Goal: Task Accomplishment & Management: Use online tool/utility

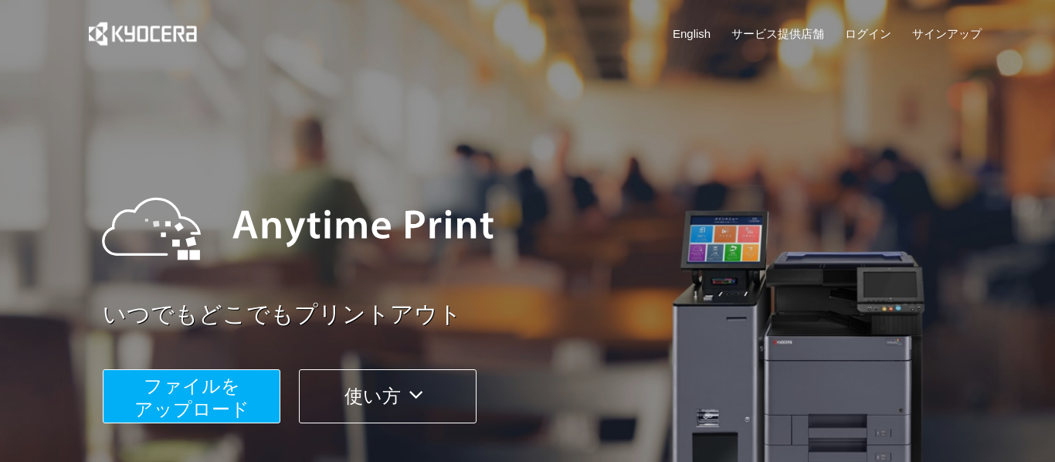
click at [219, 375] on span "ファイルを ​​アップロード" at bounding box center [191, 397] width 115 height 44
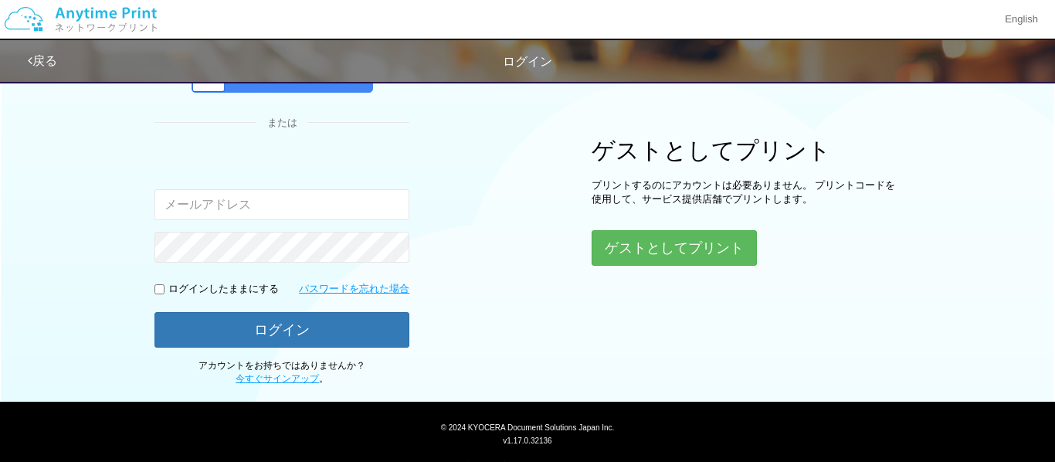
scroll to position [196, 0]
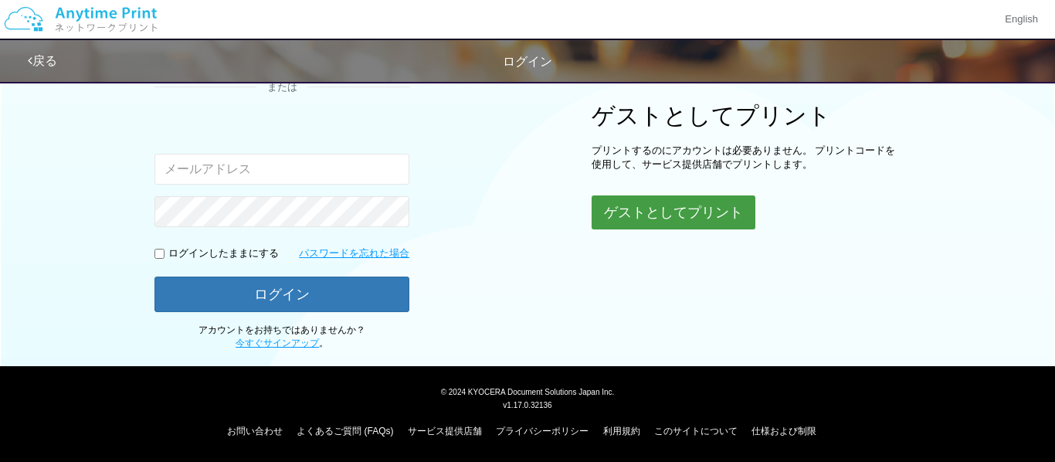
click at [627, 218] on button "ゲストとしてプリント" at bounding box center [674, 212] width 164 height 34
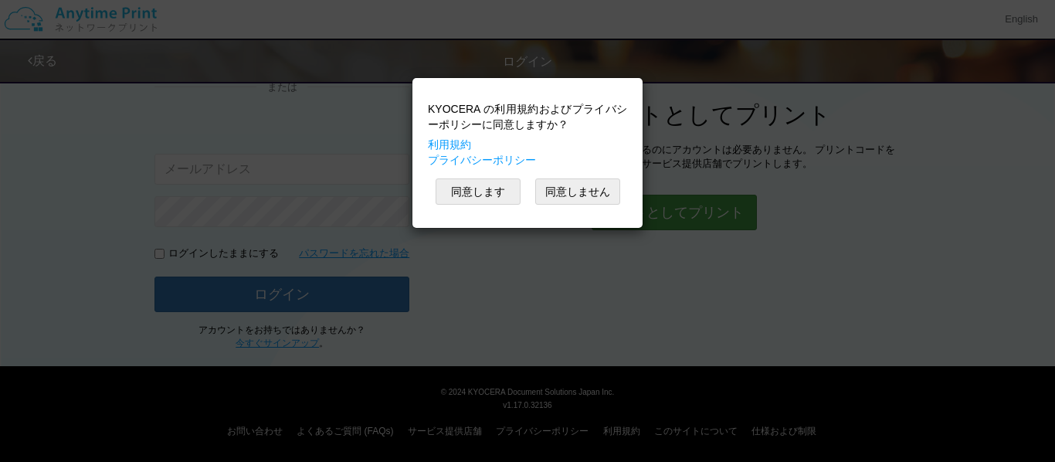
click at [627, 218] on div "KYOCERA の利用規約およびプライバシーポリシーに同意しますか？ 利用規約 プライバシーポリシー 同意します 同意しません" at bounding box center [527, 153] width 215 height 134
click at [485, 191] on button "同意します" at bounding box center [478, 191] width 85 height 26
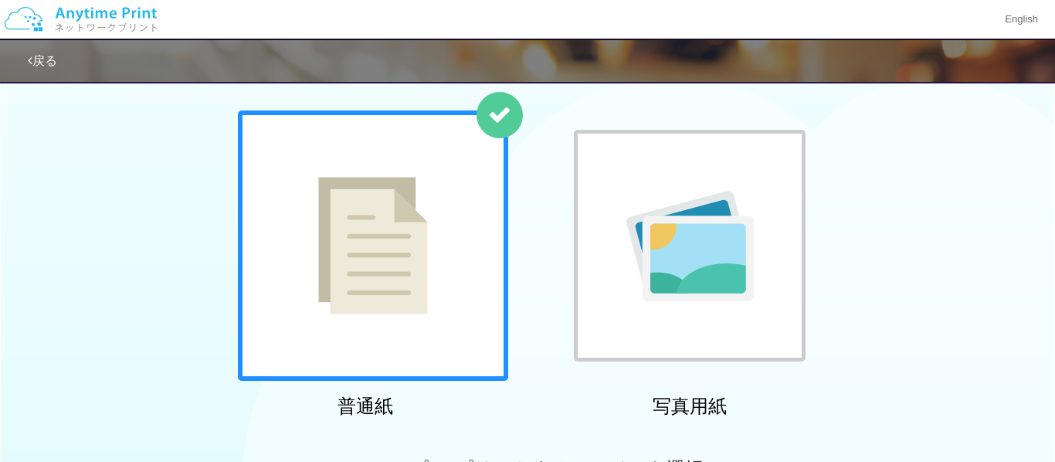
scroll to position [196, 0]
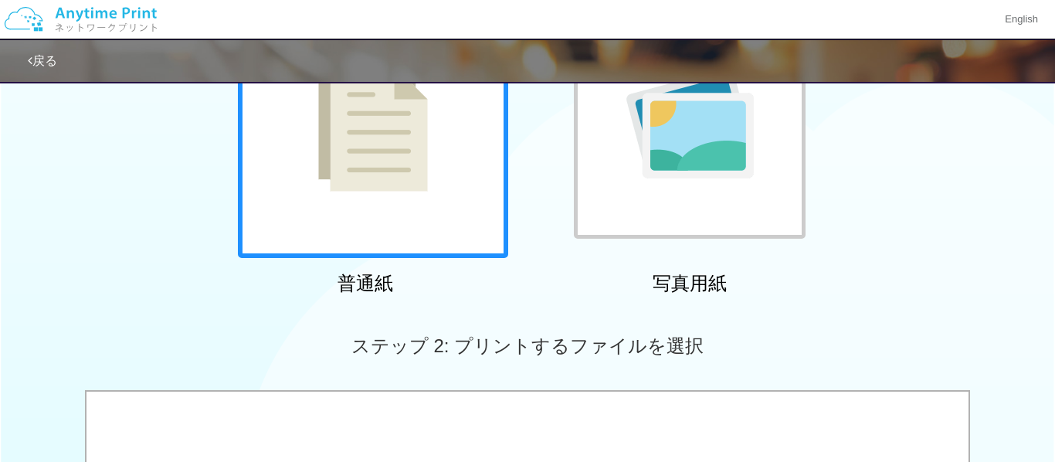
click at [485, 191] on div at bounding box center [373, 123] width 270 height 270
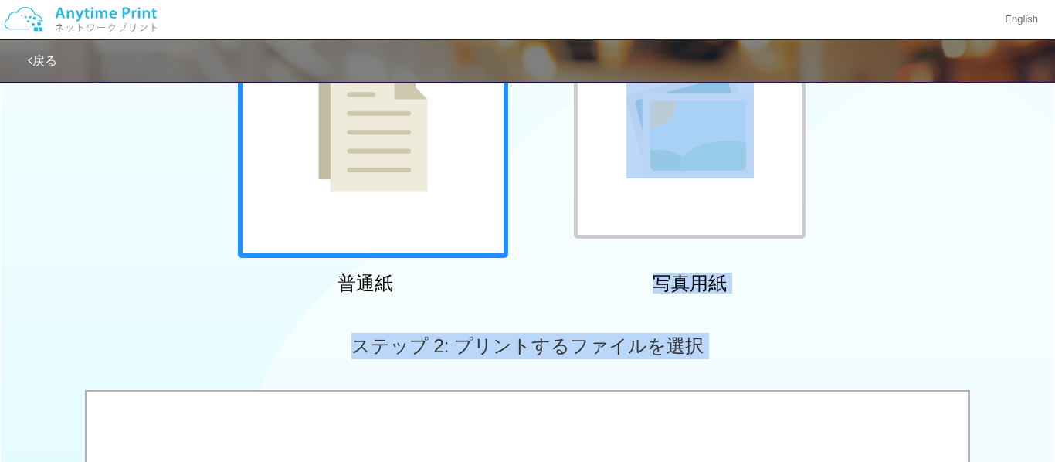
drag, startPoint x: 992, startPoint y: 254, endPoint x: 988, endPoint y: 402, distance: 147.5
click at [988, 402] on div "ステップ 1: 用紙の種類を選択 普通紙 写真用紙 普通紙 写真用紙 previous next slide 1 of 2 comma.current.act…" at bounding box center [527, 371] width 1055 height 991
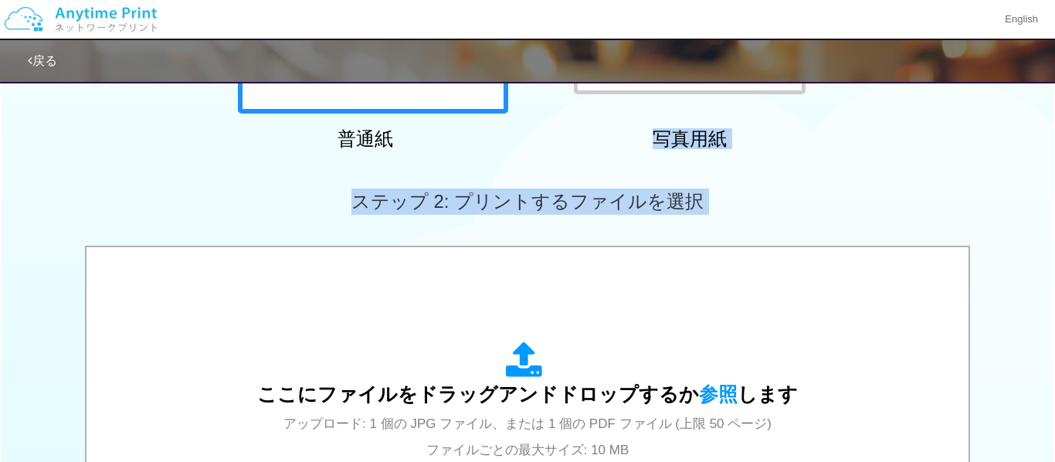
scroll to position [714, 0]
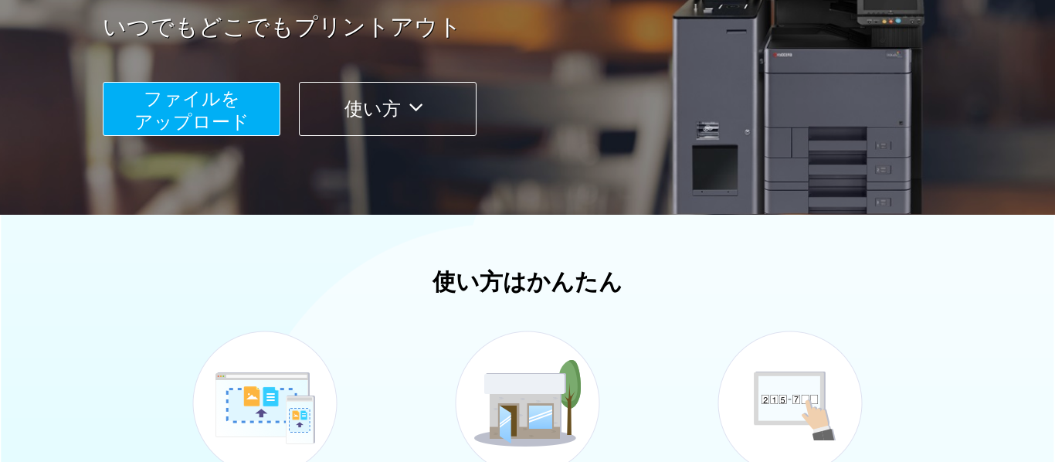
scroll to position [281, 0]
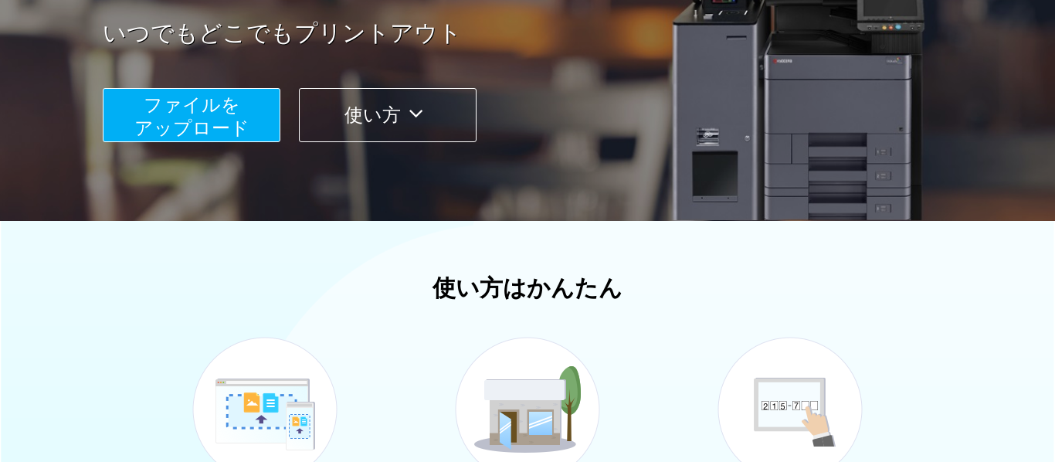
click at [131, 121] on button "ファイルを ​​アップロード" at bounding box center [192, 115] width 178 height 54
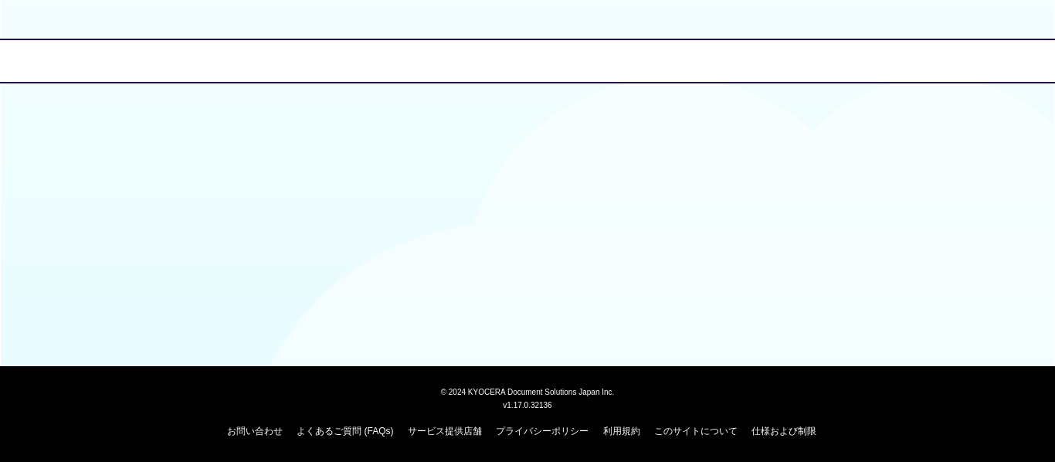
scroll to position [196, 0]
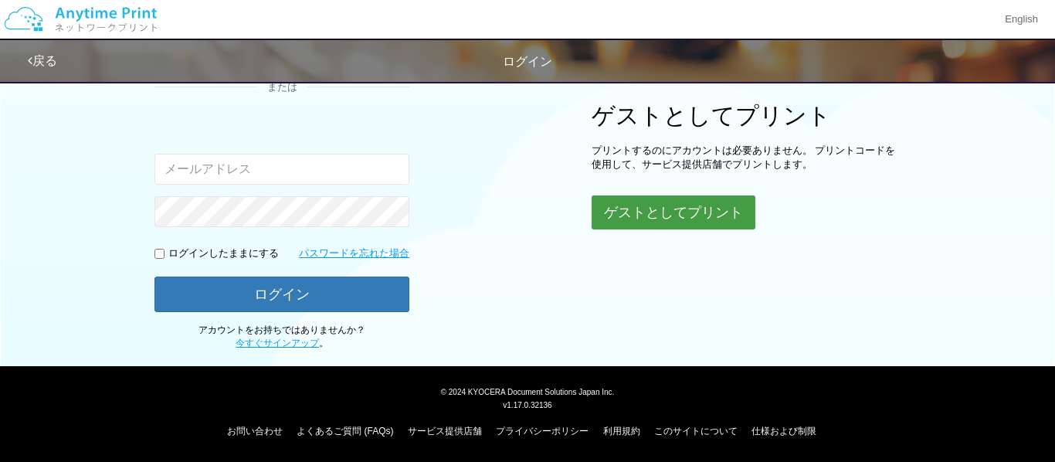
click at [625, 216] on button "ゲストとしてプリント" at bounding box center [674, 212] width 164 height 34
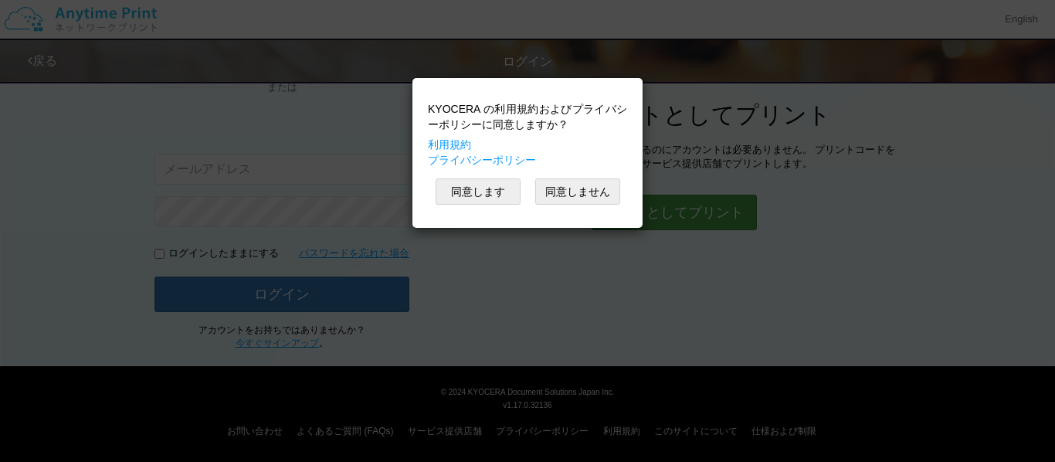
click at [666, 218] on div "KYOCERA の利用規約およびプライバシーポリシーに同意しますか？ 利用規約 プライバシーポリシー 同意します 同意しません" at bounding box center [527, 231] width 1055 height 462
click at [463, 193] on button "同意します" at bounding box center [478, 191] width 85 height 26
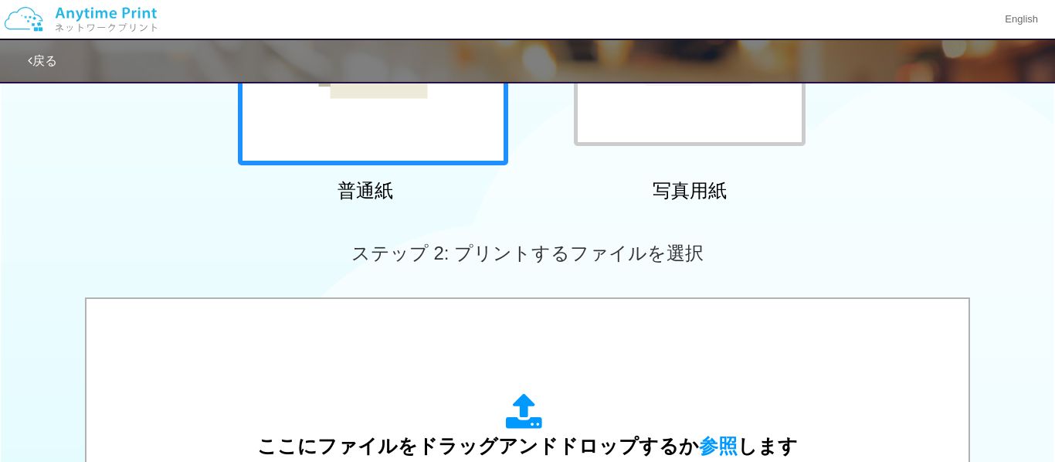
scroll to position [458, 0]
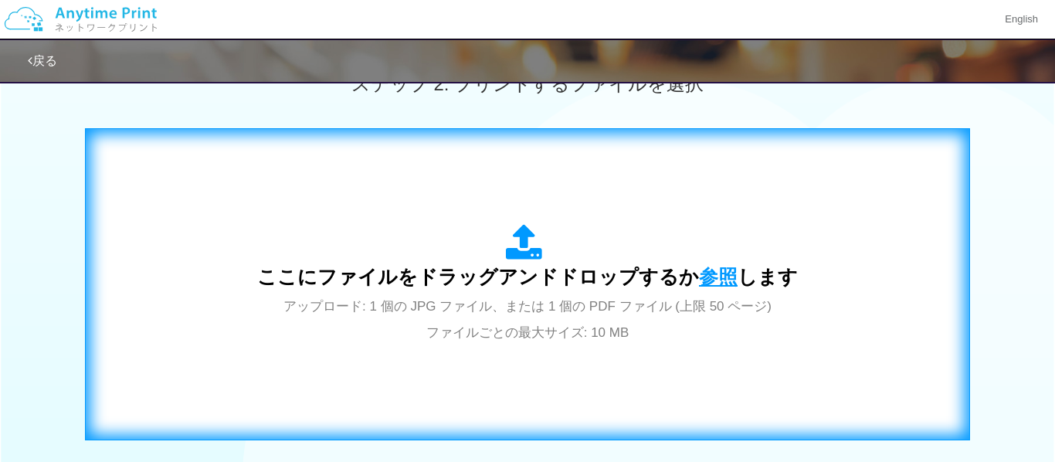
click at [716, 266] on span "参照" at bounding box center [718, 277] width 39 height 22
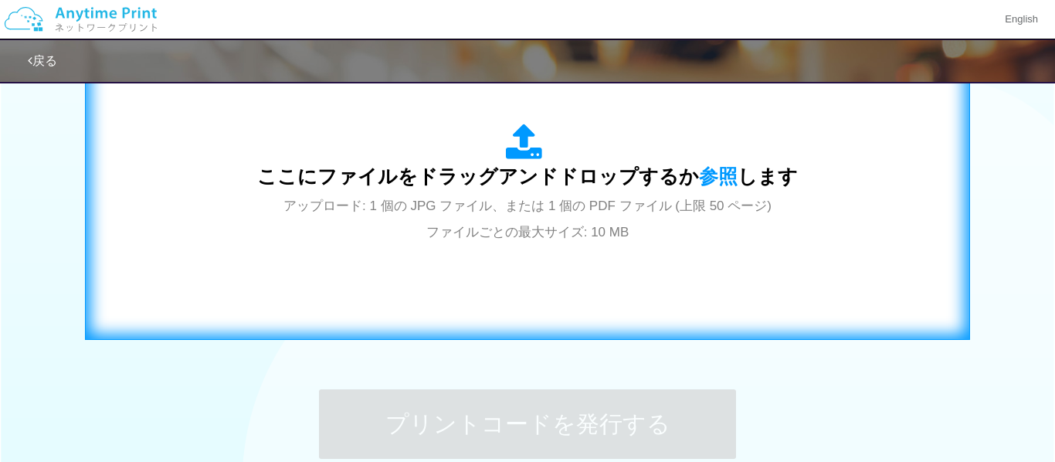
scroll to position [554, 0]
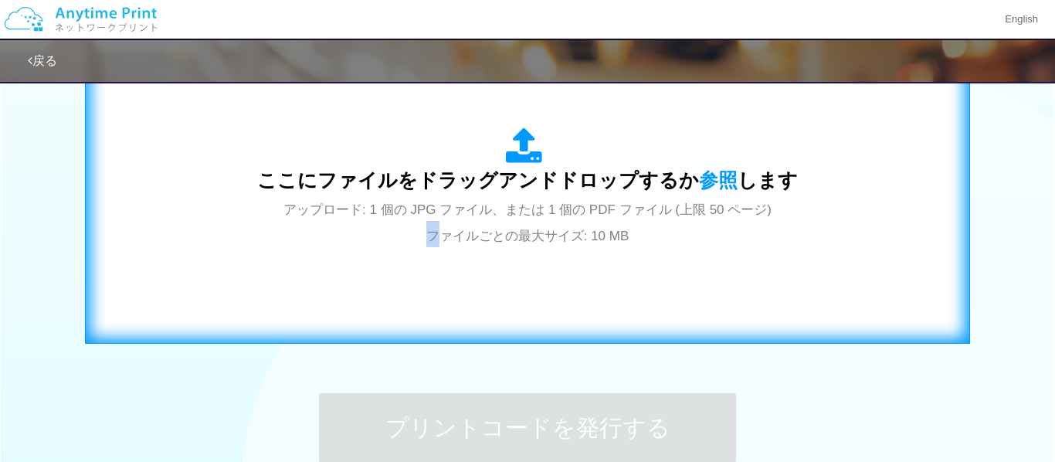
drag, startPoint x: 428, startPoint y: 246, endPoint x: 439, endPoint y: 240, distance: 13.1
click at [439, 240] on div "ここにファイルをドラッグアンドドロップするか 参照 します アップロード: 1 個の JPG ファイル、または 1 個の PDF ファイル (上限 50 ペー…" at bounding box center [527, 187] width 541 height 120
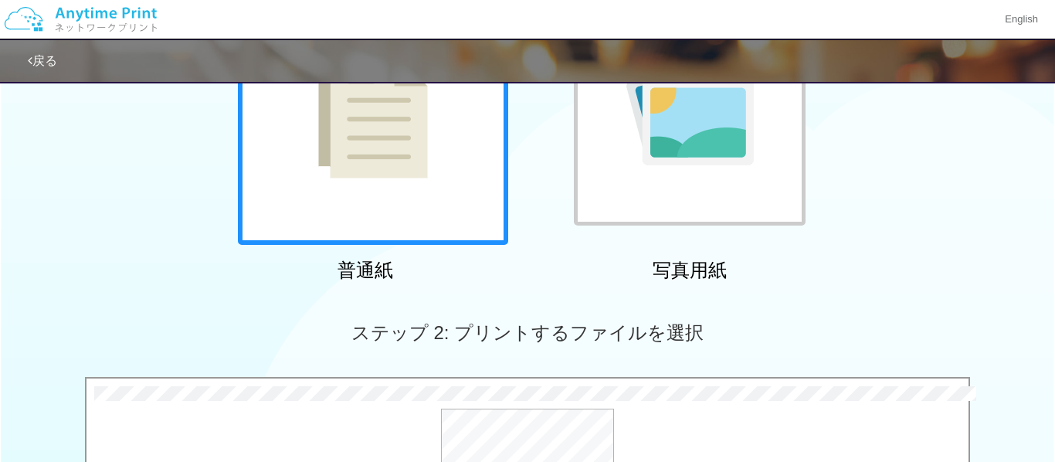
scroll to position [532, 0]
